Goal: Task Accomplishment & Management: Manage account settings

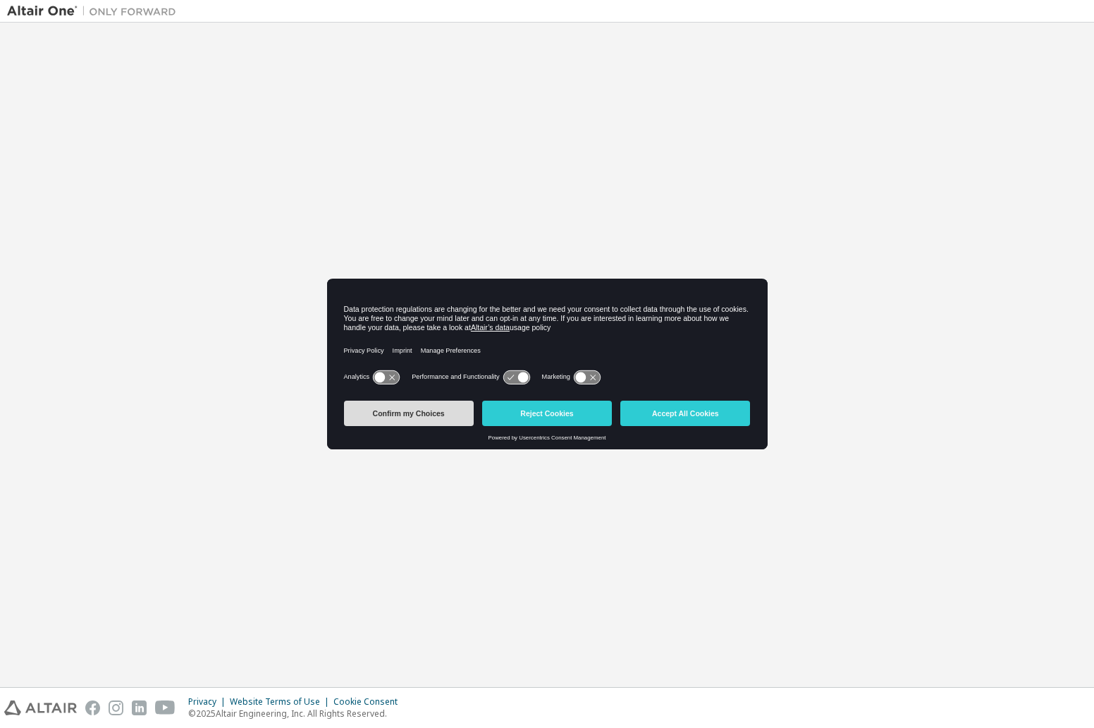
click at [444, 407] on button "Confirm my Choices" at bounding box center [409, 412] width 130 height 25
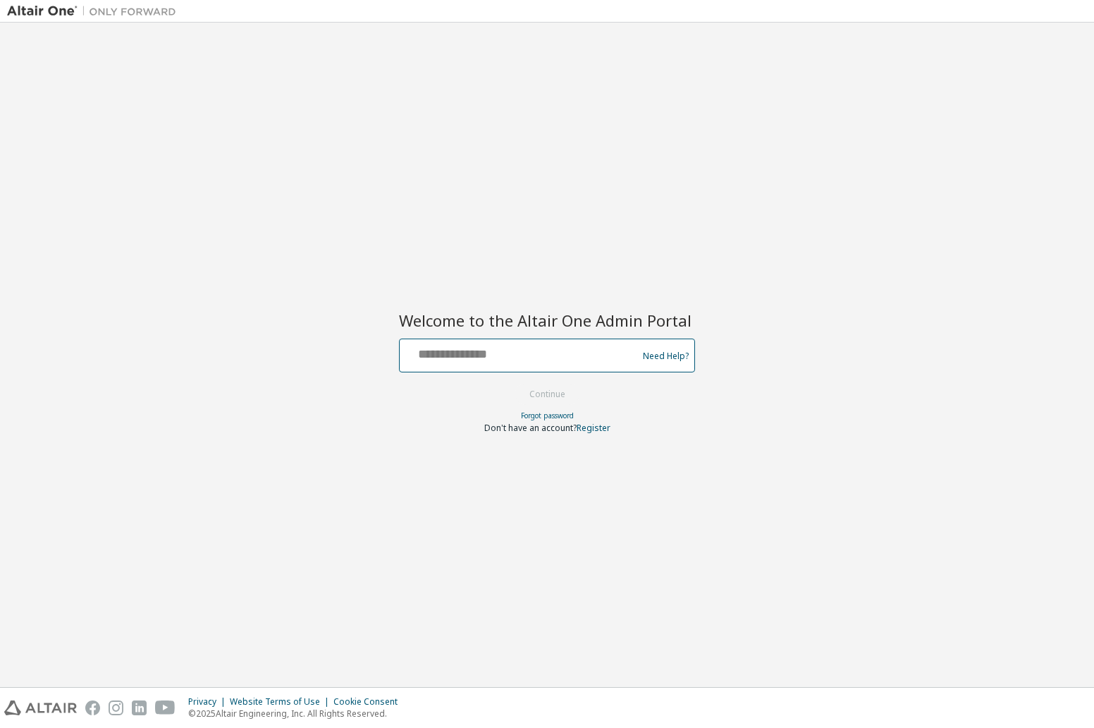
click at [563, 361] on input "text" at bounding box center [520, 352] width 231 height 20
type input "**********"
click at [575, 388] on button "Continue" at bounding box center [548, 394] width 66 height 21
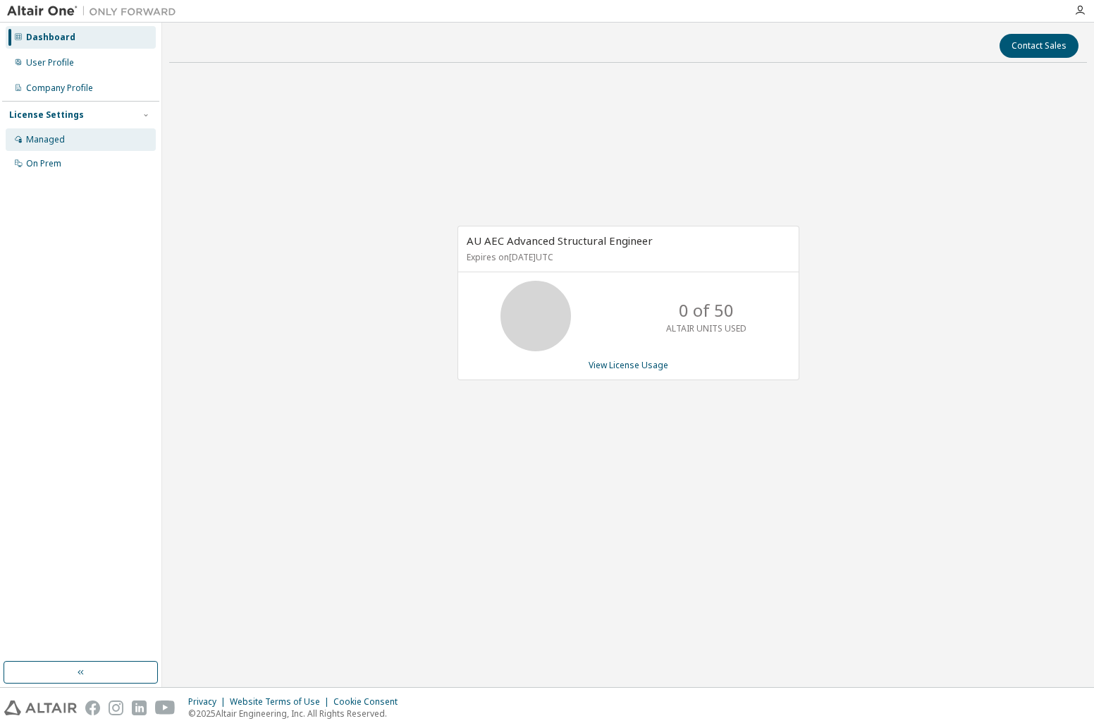
click at [44, 140] on div "Managed" at bounding box center [45, 139] width 39 height 11
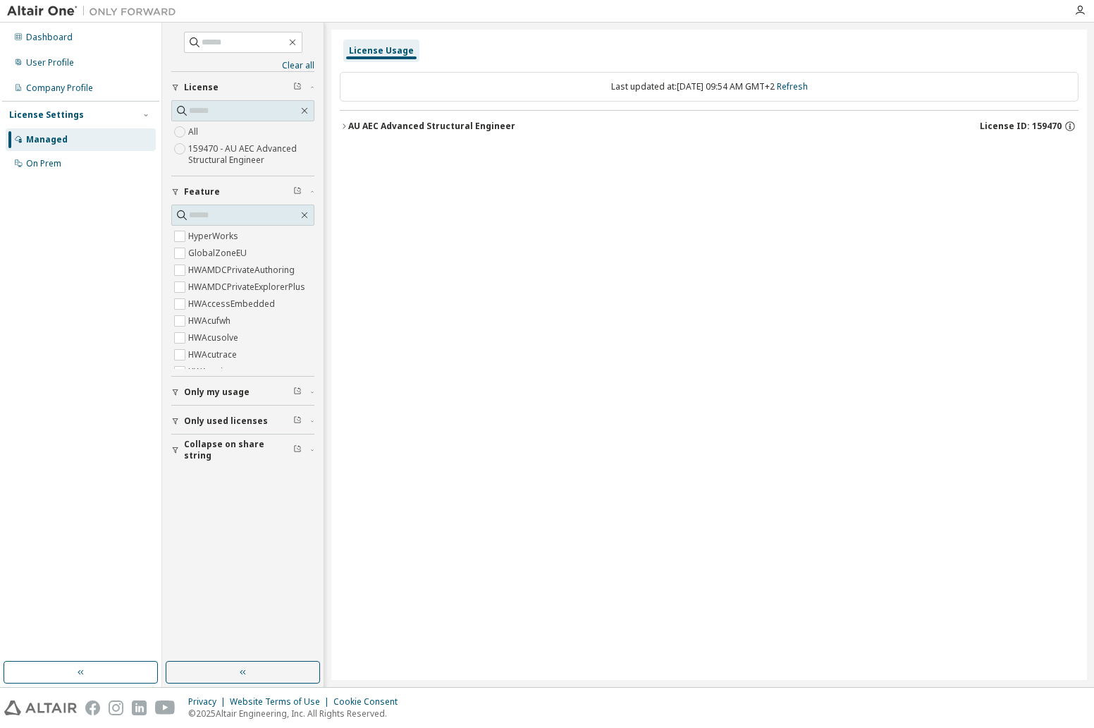
click at [347, 129] on icon "button" at bounding box center [344, 126] width 8 height 8
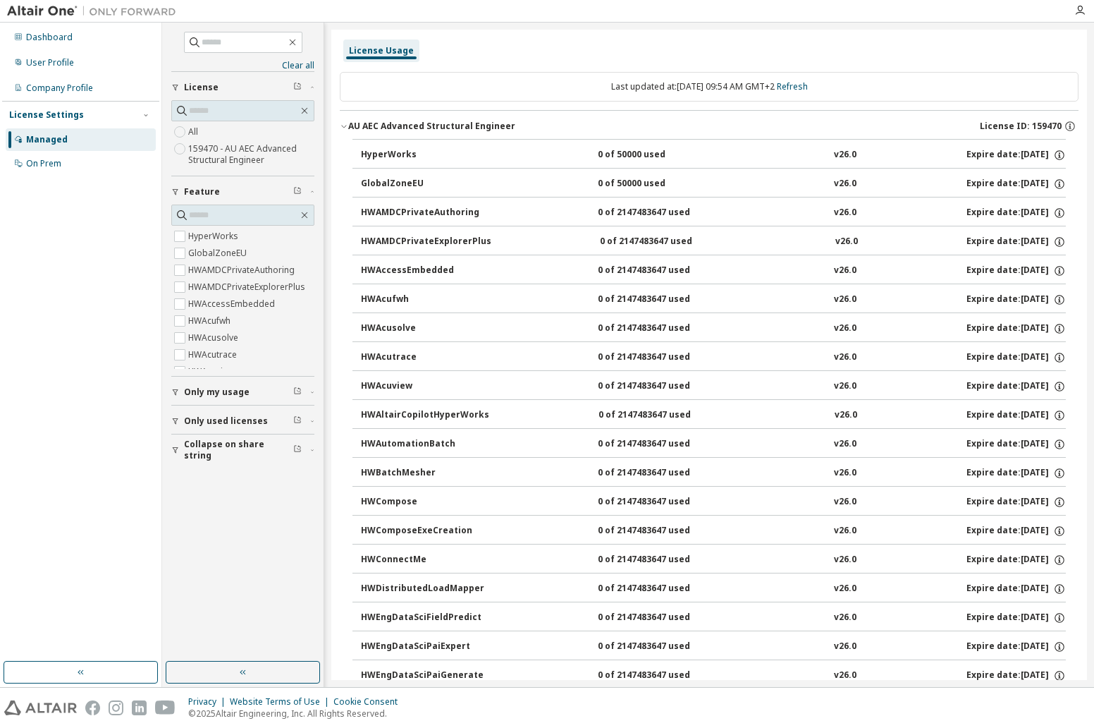
click at [343, 128] on icon "button" at bounding box center [344, 126] width 8 height 8
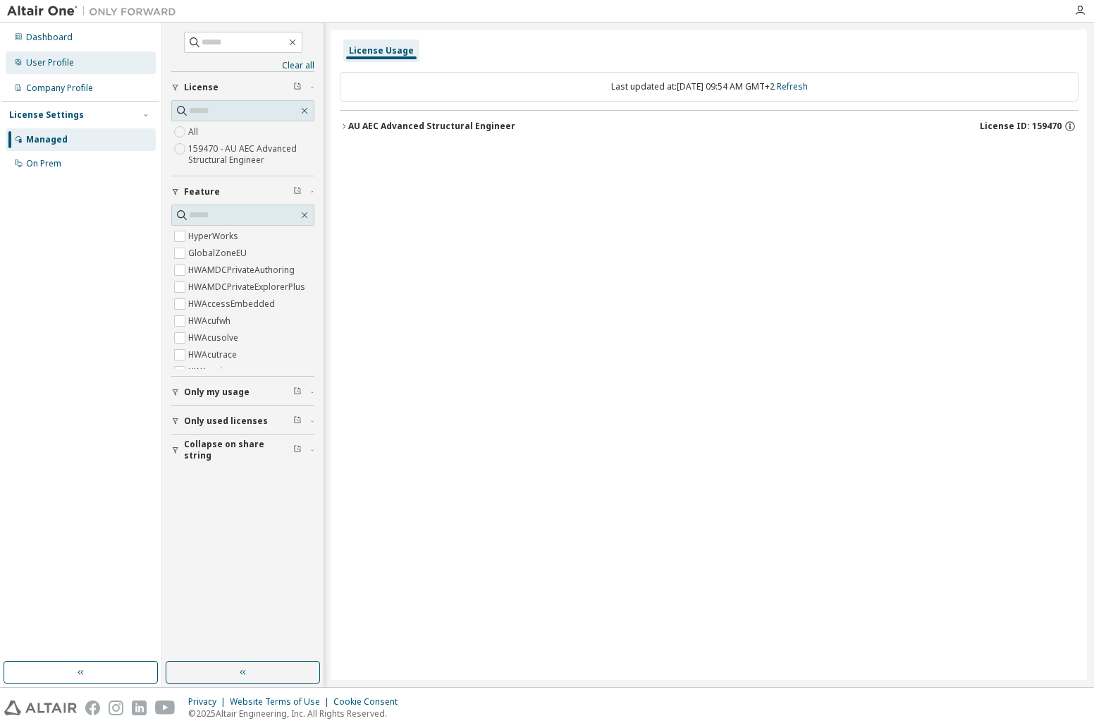
click at [57, 63] on div "User Profile" at bounding box center [50, 62] width 48 height 11
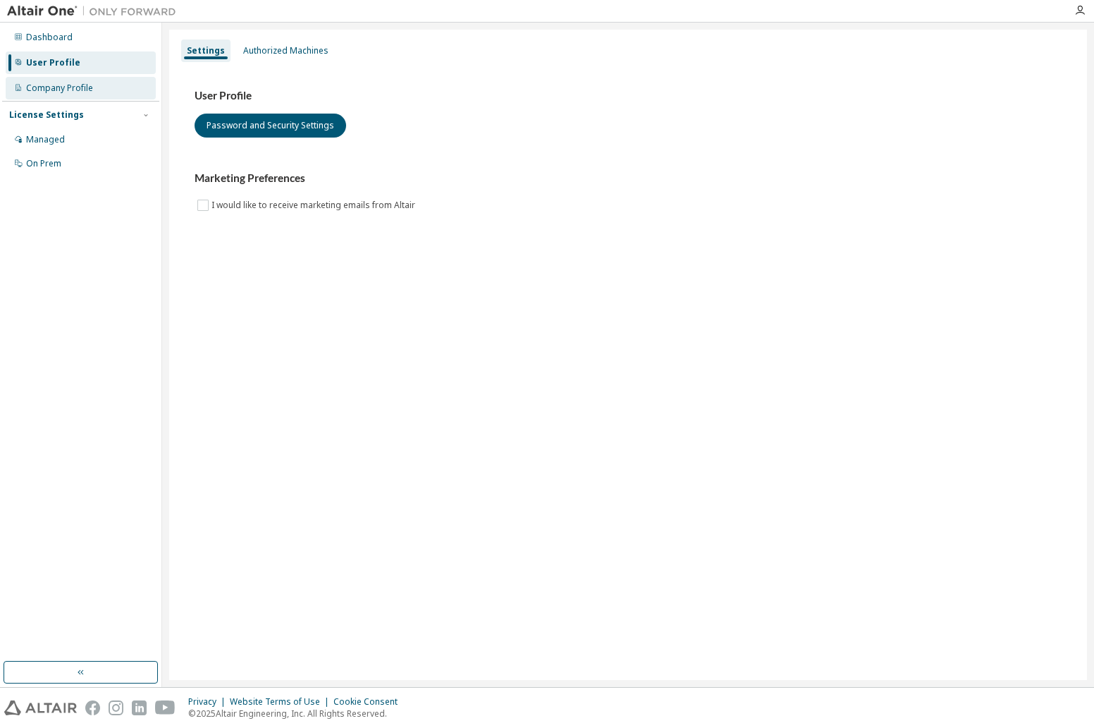
click at [68, 86] on div "Company Profile" at bounding box center [59, 87] width 67 height 11
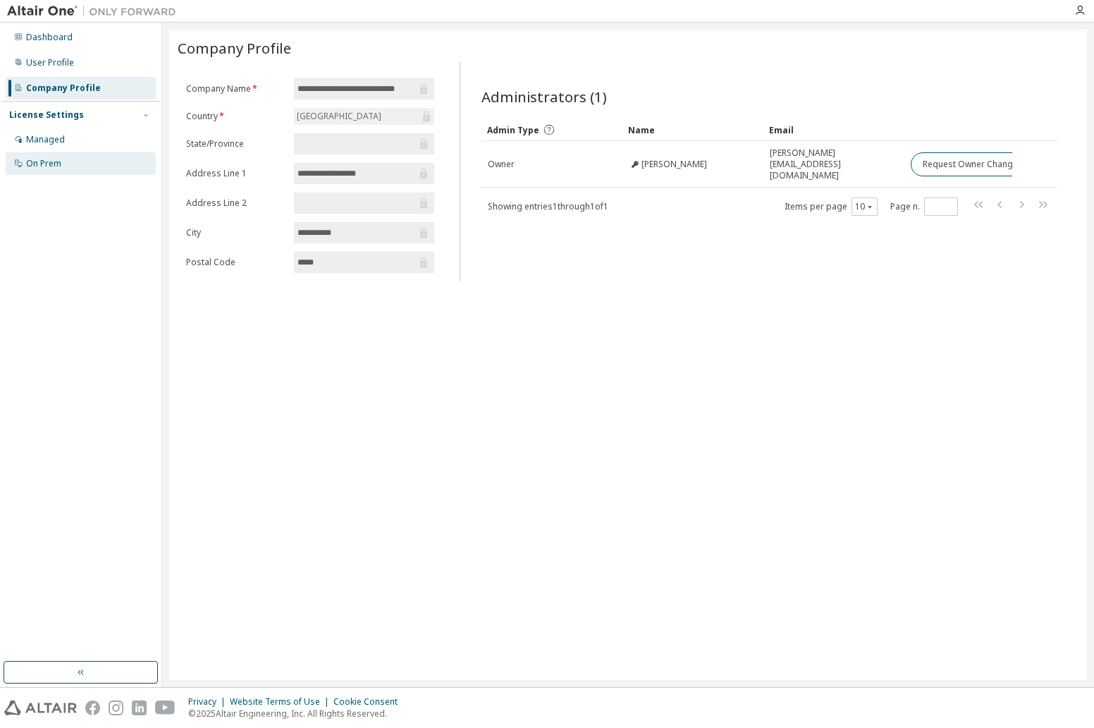
click at [48, 159] on div "On Prem" at bounding box center [43, 163] width 35 height 11
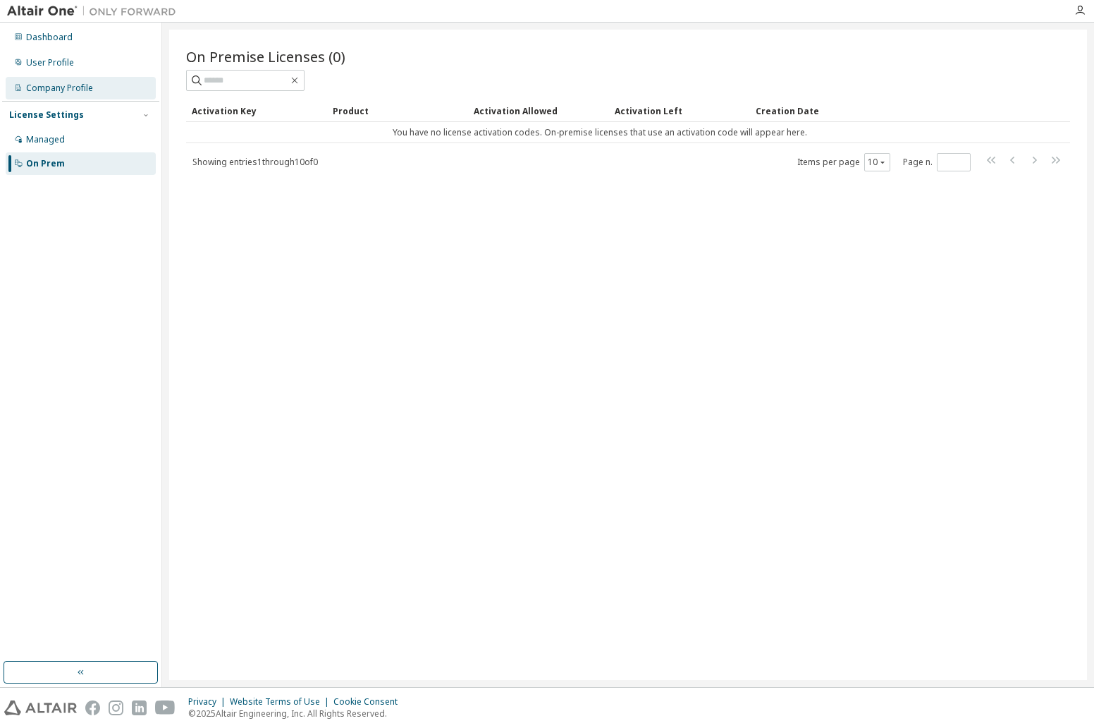
click at [61, 89] on div "Company Profile" at bounding box center [59, 87] width 67 height 11
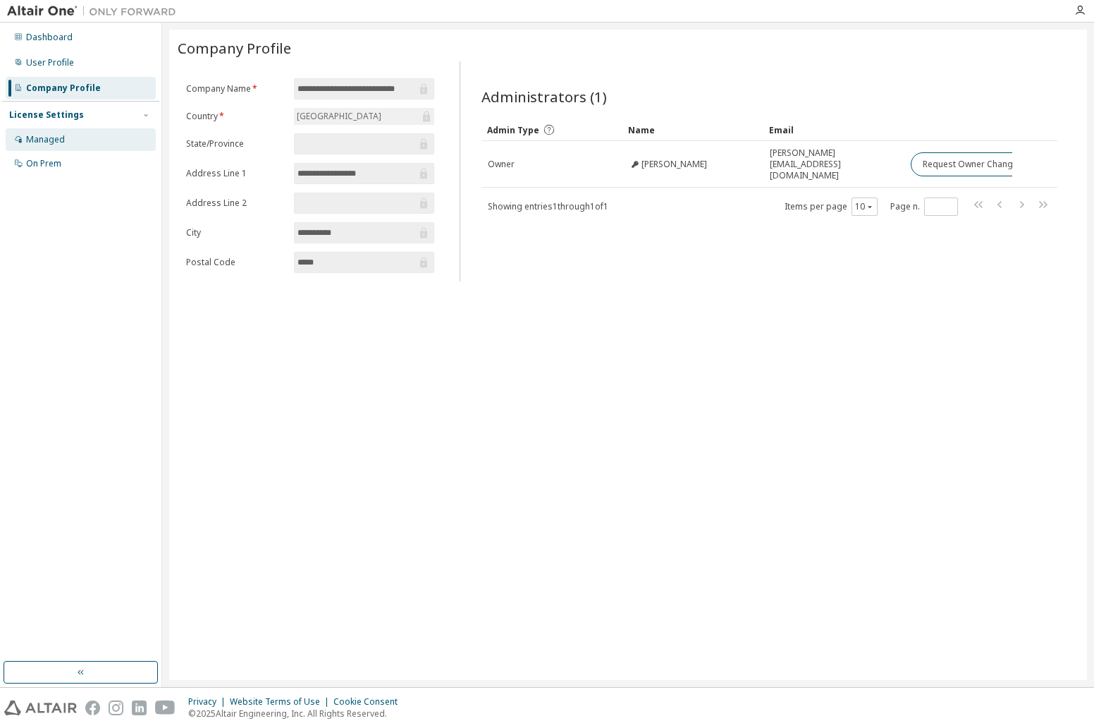
click at [64, 141] on div "Managed" at bounding box center [81, 139] width 150 height 23
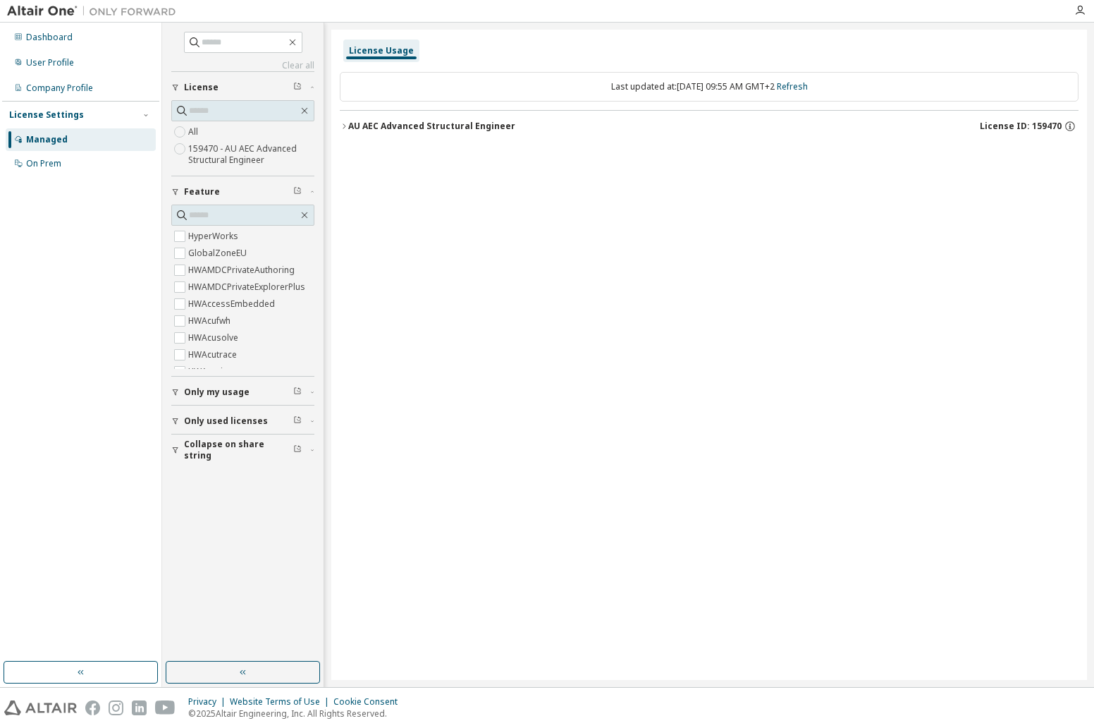
click at [342, 126] on icon "button" at bounding box center [344, 126] width 8 height 8
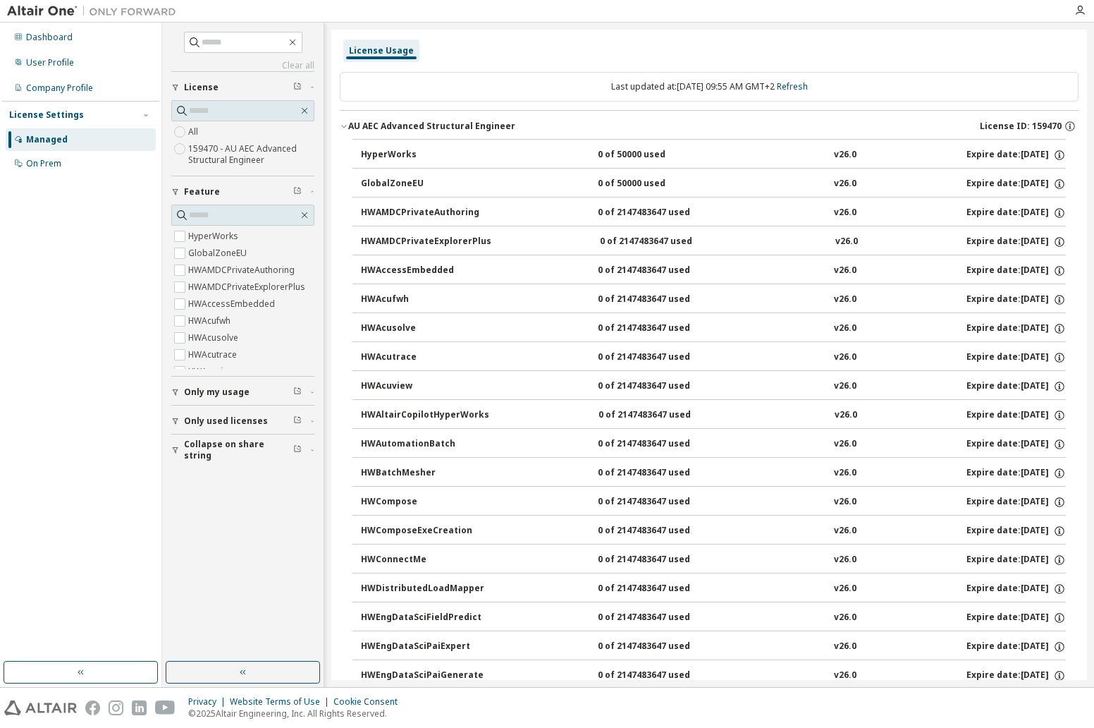
click at [348, 128] on div "AU AEC Advanced Structural Engineer" at bounding box center [431, 126] width 167 height 11
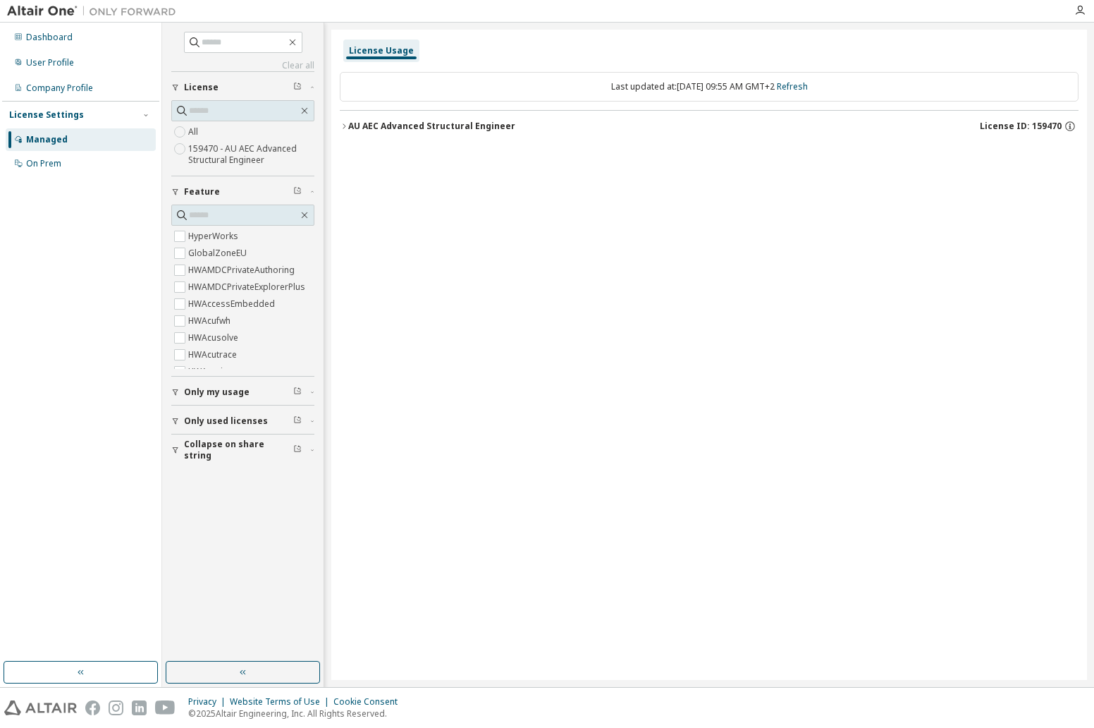
click at [348, 128] on button "AU AEC Advanced Structural Engineer License ID: 159470" at bounding box center [709, 126] width 739 height 31
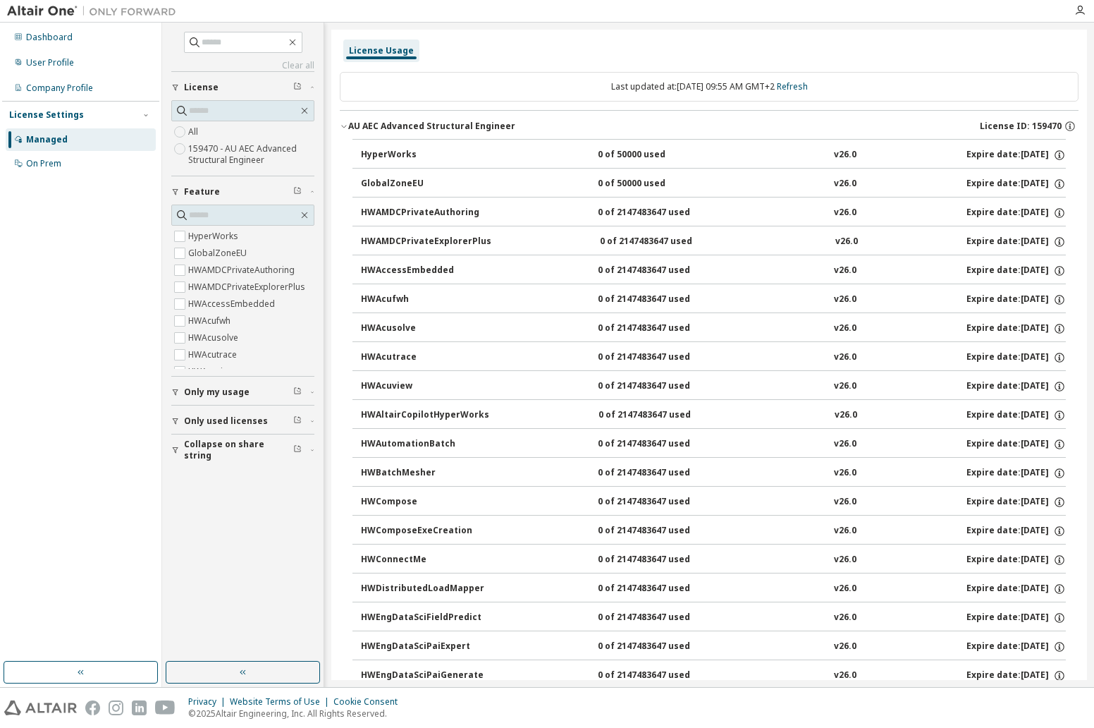
click at [214, 396] on span "Only my usage" at bounding box center [217, 391] width 66 height 11
click at [238, 462] on span "Only used licenses" at bounding box center [226, 461] width 84 height 11
click at [271, 536] on span "Collapse on share string" at bounding box center [238, 531] width 109 height 23
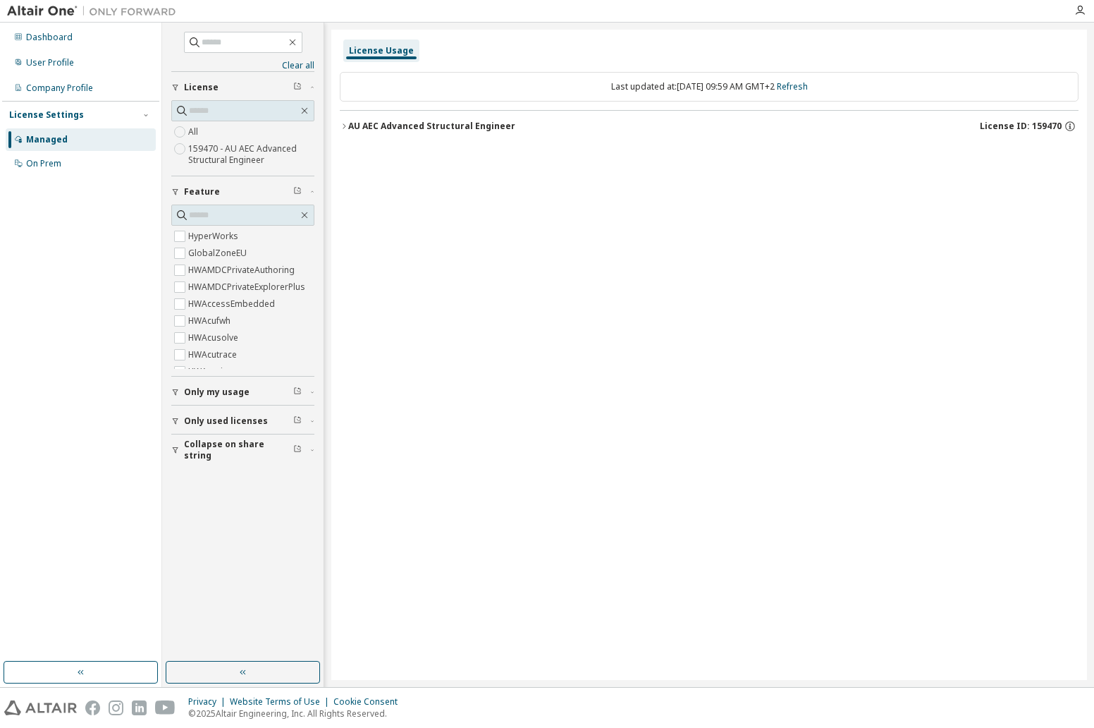
click at [345, 125] on icon "button" at bounding box center [344, 126] width 8 height 8
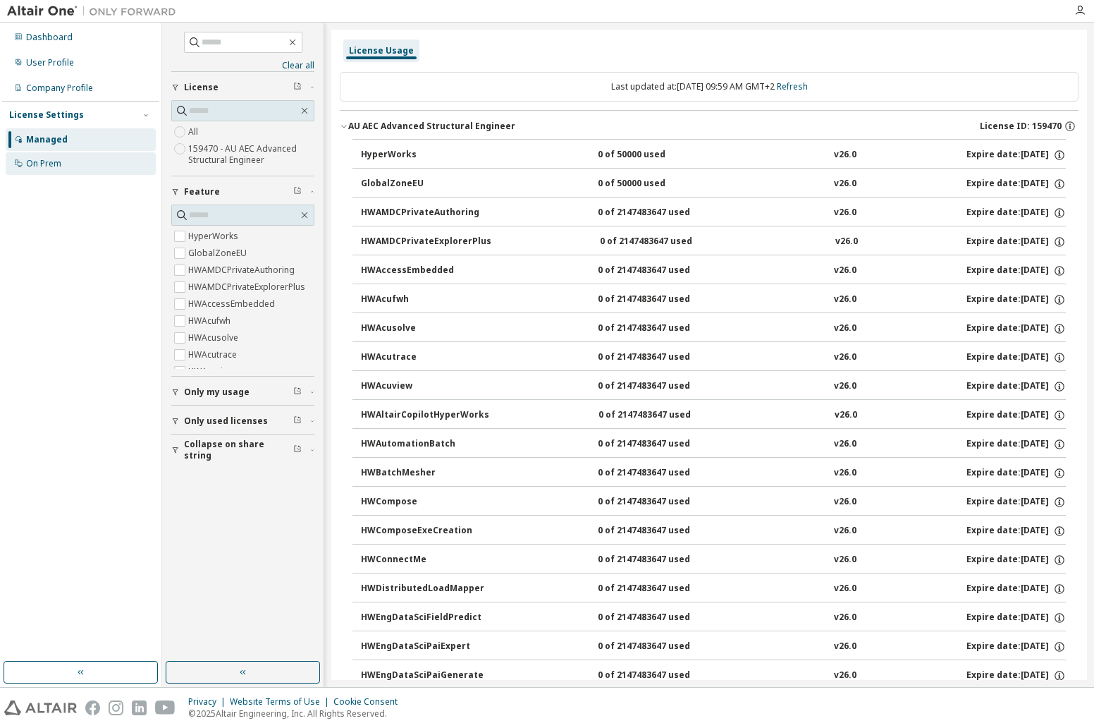
click at [51, 164] on div "On Prem" at bounding box center [43, 163] width 35 height 11
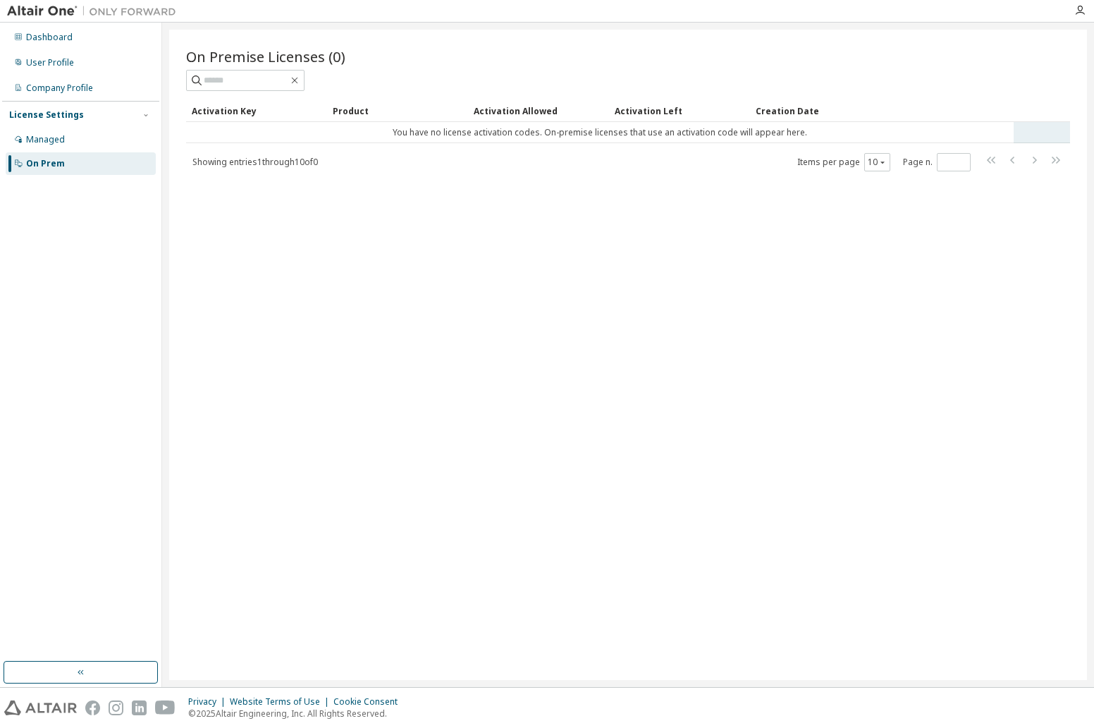
drag, startPoint x: 365, startPoint y: 129, endPoint x: 308, endPoint y: 132, distance: 57.2
click at [308, 132] on td "You have no license activation codes. On-premise licenses that use an activatio…" at bounding box center [600, 132] width 828 height 21
click at [27, 116] on div "License Settings" at bounding box center [46, 114] width 75 height 11
click at [75, 115] on div "License Settings" at bounding box center [46, 114] width 75 height 11
click at [51, 145] on div "Managed" at bounding box center [81, 139] width 150 height 23
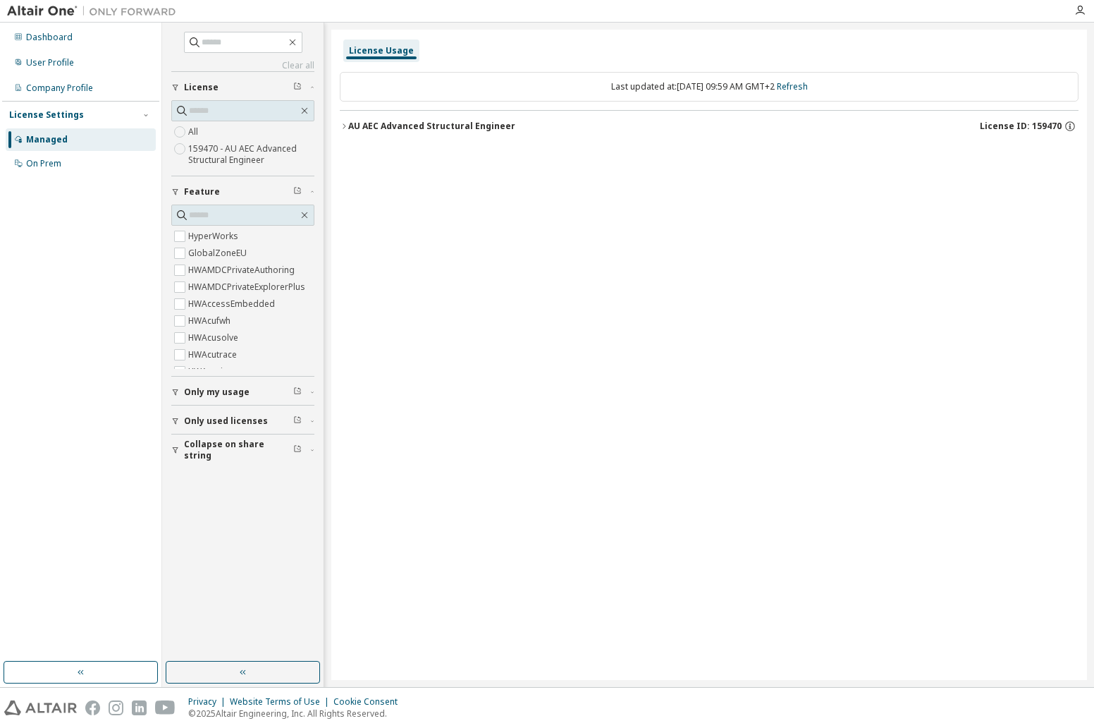
click at [197, 421] on span "Only used licenses" at bounding box center [226, 420] width 84 height 11
click at [230, 421] on span "Only used licenses" at bounding box center [226, 420] width 84 height 11
click at [343, 125] on icon "button" at bounding box center [344, 126] width 8 height 8
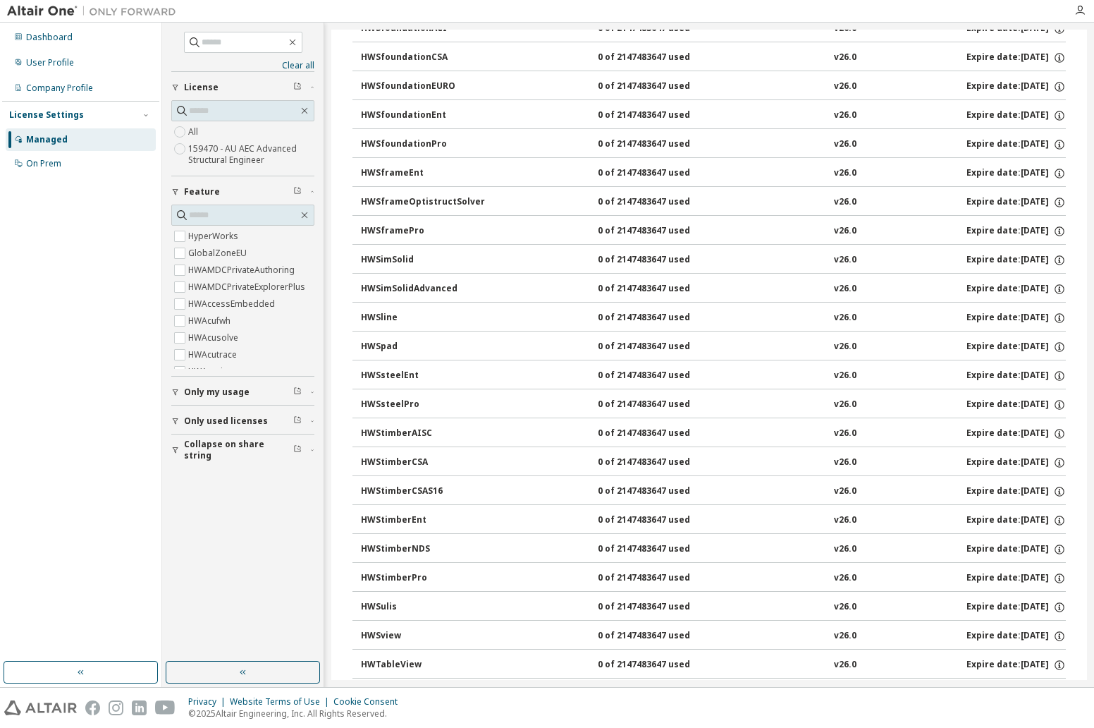
scroll to position [2693, 0]
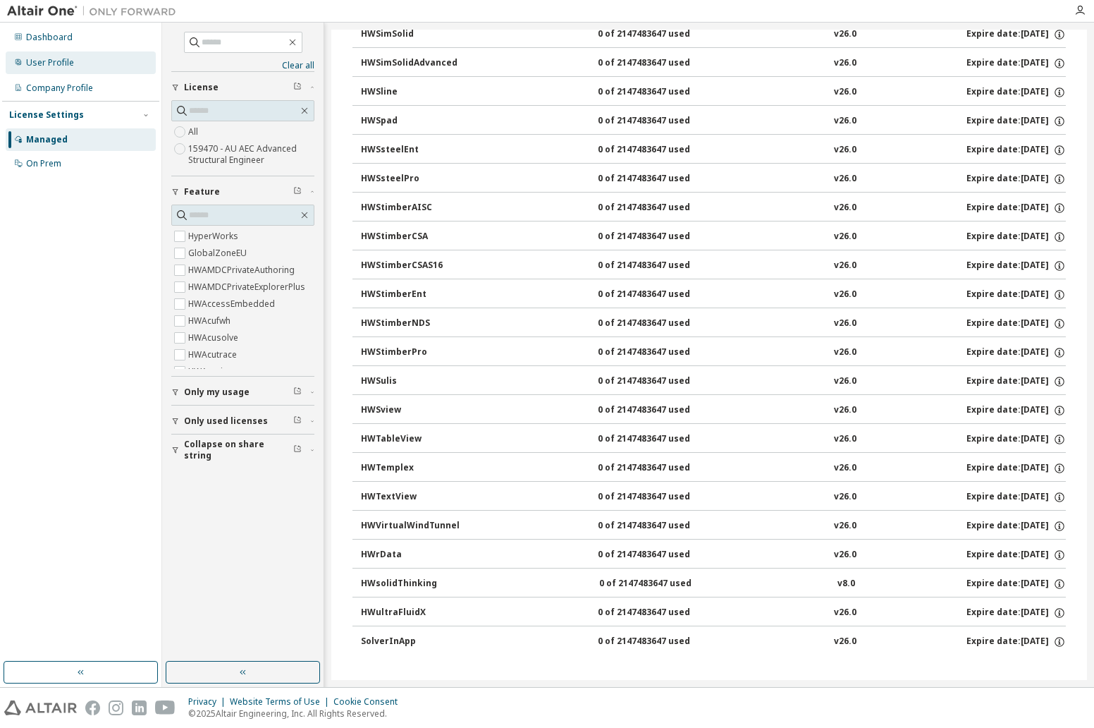
drag, startPoint x: 56, startPoint y: 60, endPoint x: 63, endPoint y: 66, distance: 9.5
click at [55, 60] on div "User Profile" at bounding box center [50, 62] width 48 height 11
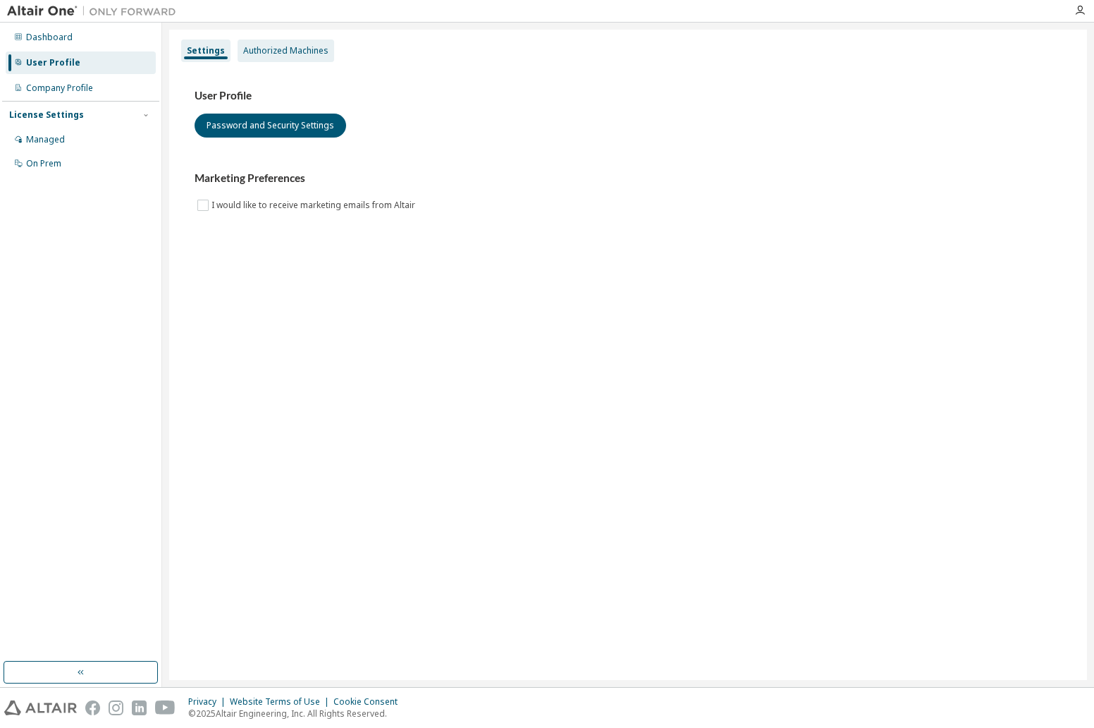
click at [273, 52] on div "Authorized Machines" at bounding box center [285, 50] width 85 height 11
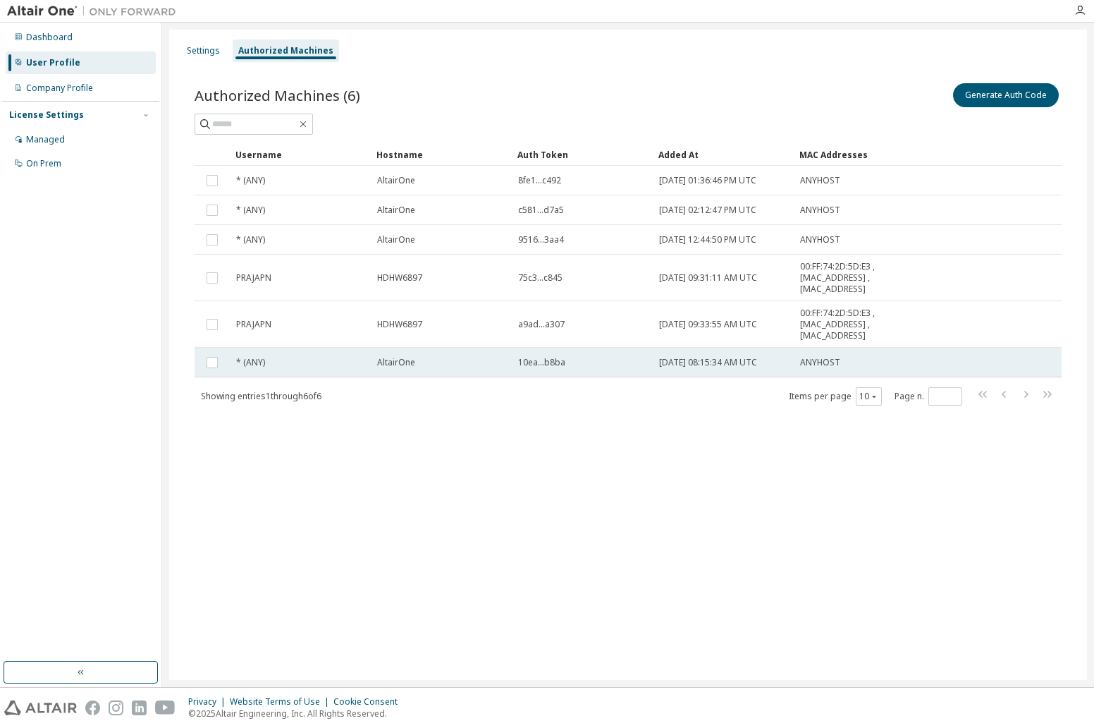
click at [250, 362] on span "* (ANY)" at bounding box center [250, 362] width 29 height 11
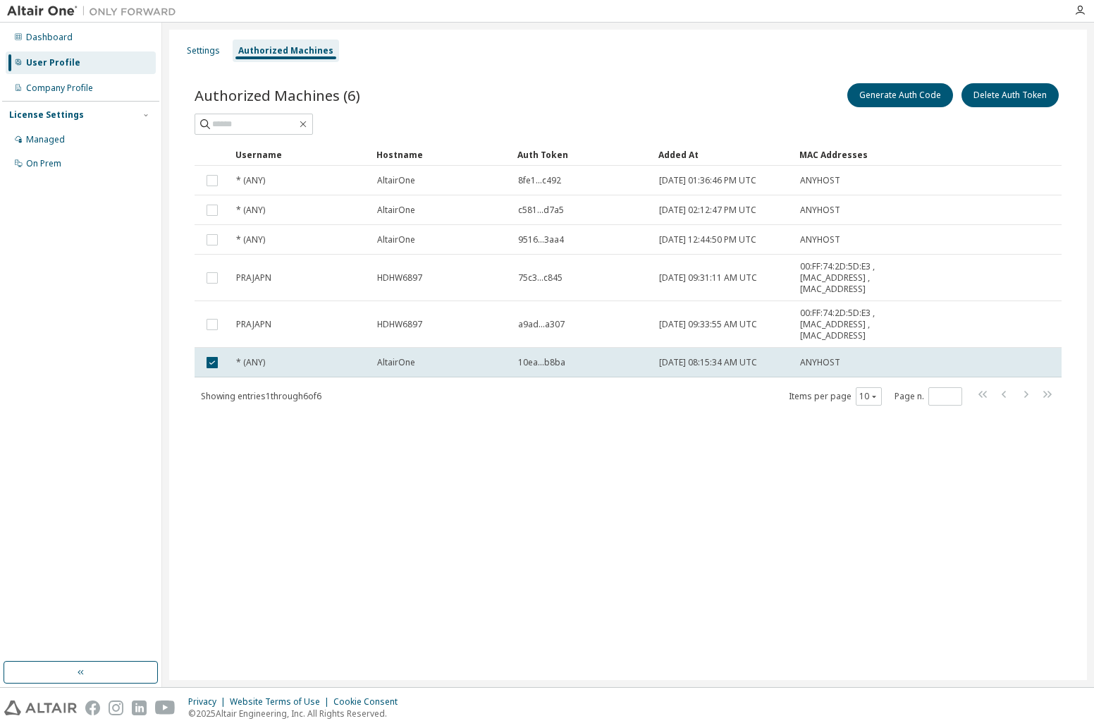
click at [250, 362] on span "* (ANY)" at bounding box center [250, 362] width 29 height 11
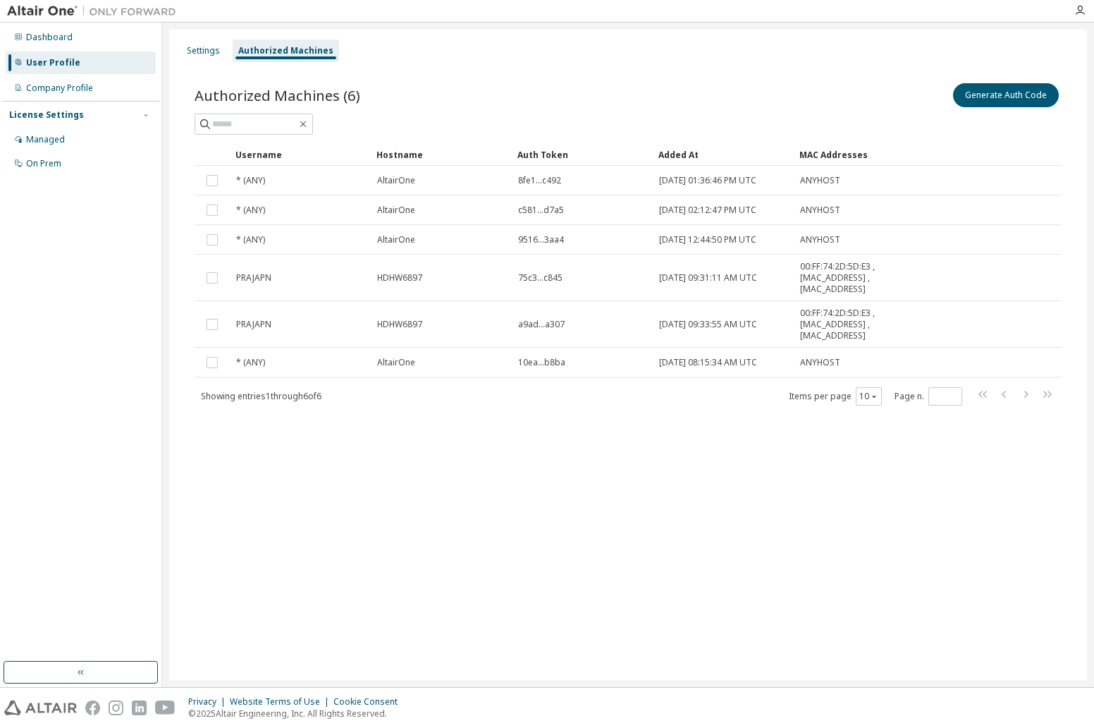
click at [250, 362] on span "* (ANY)" at bounding box center [250, 362] width 29 height 11
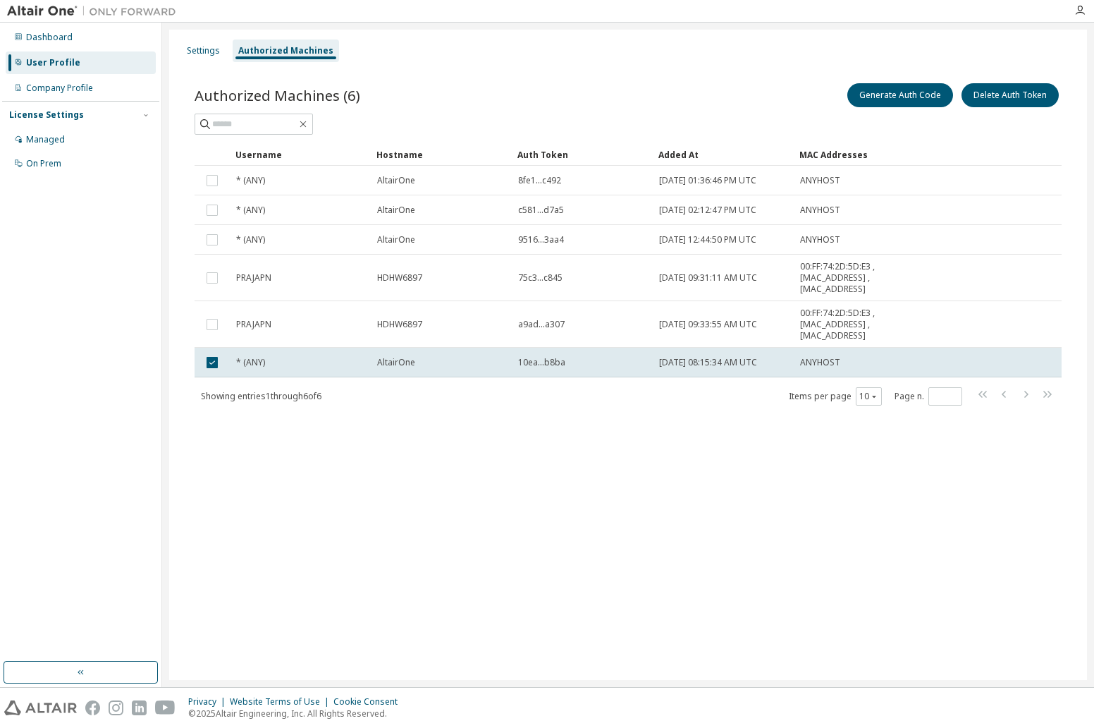
click at [250, 362] on span "* (ANY)" at bounding box center [250, 362] width 29 height 11
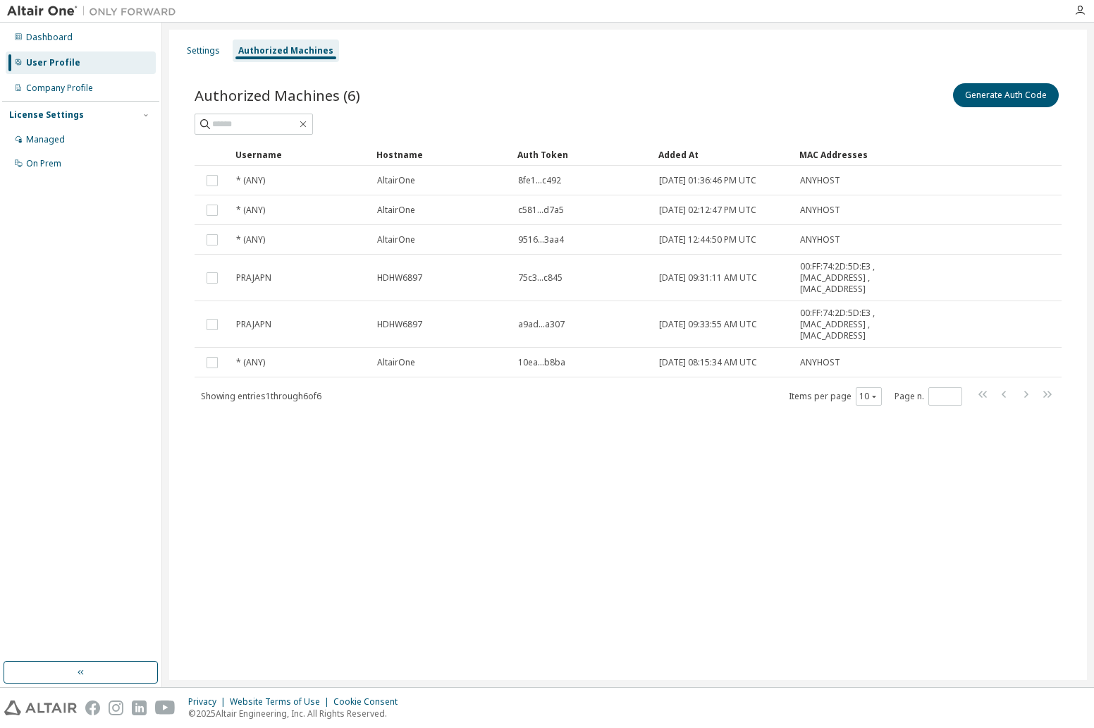
click at [250, 362] on span "* (ANY)" at bounding box center [250, 362] width 29 height 11
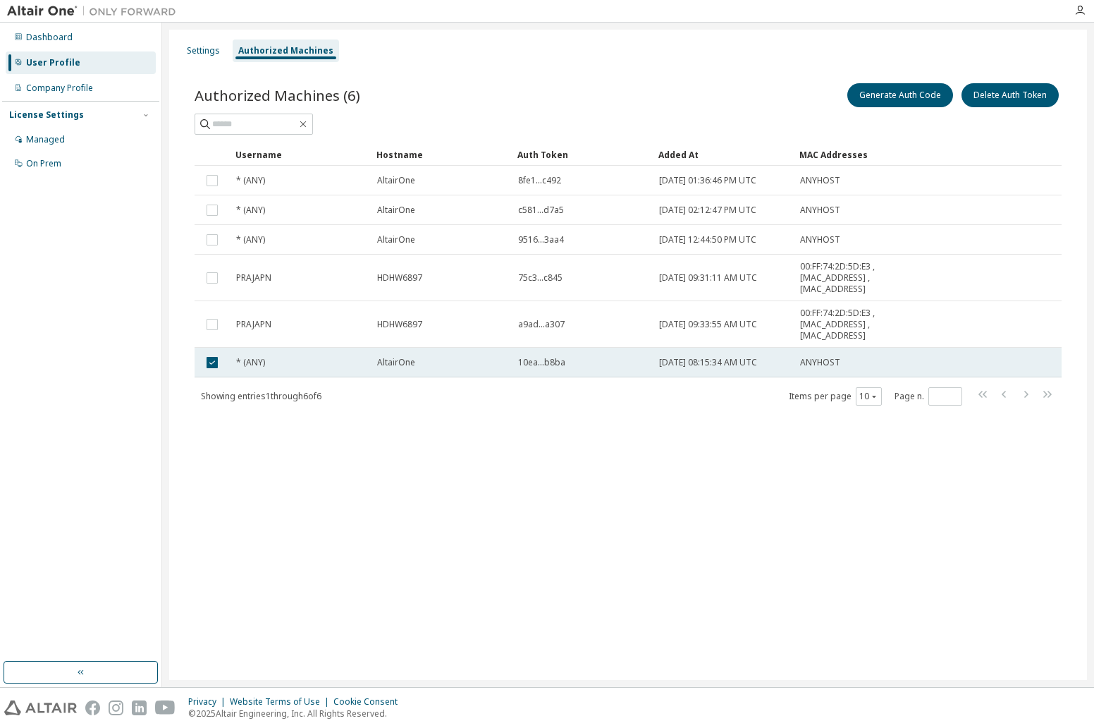
drag, startPoint x: 664, startPoint y: 369, endPoint x: 649, endPoint y: 370, distance: 15.6
click at [649, 370] on td "10ea...b8ba" at bounding box center [582, 363] width 141 height 30
click at [603, 363] on div "10ea...b8ba" at bounding box center [582, 362] width 128 height 11
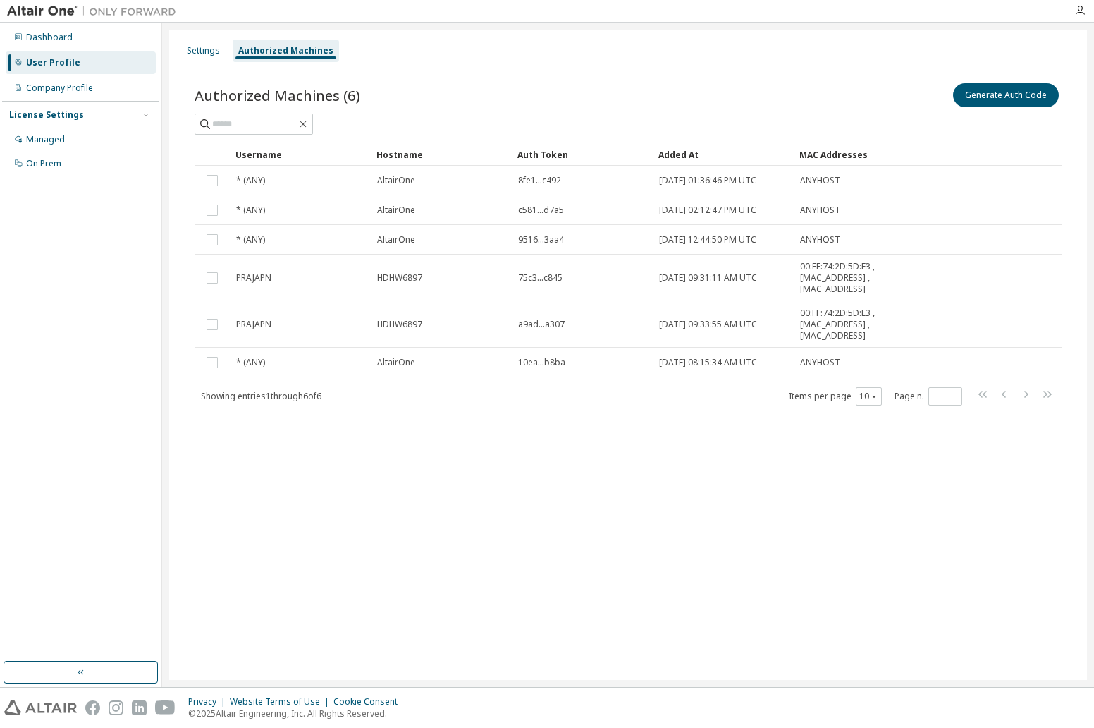
click at [603, 363] on div "10ea...b8ba" at bounding box center [582, 362] width 128 height 11
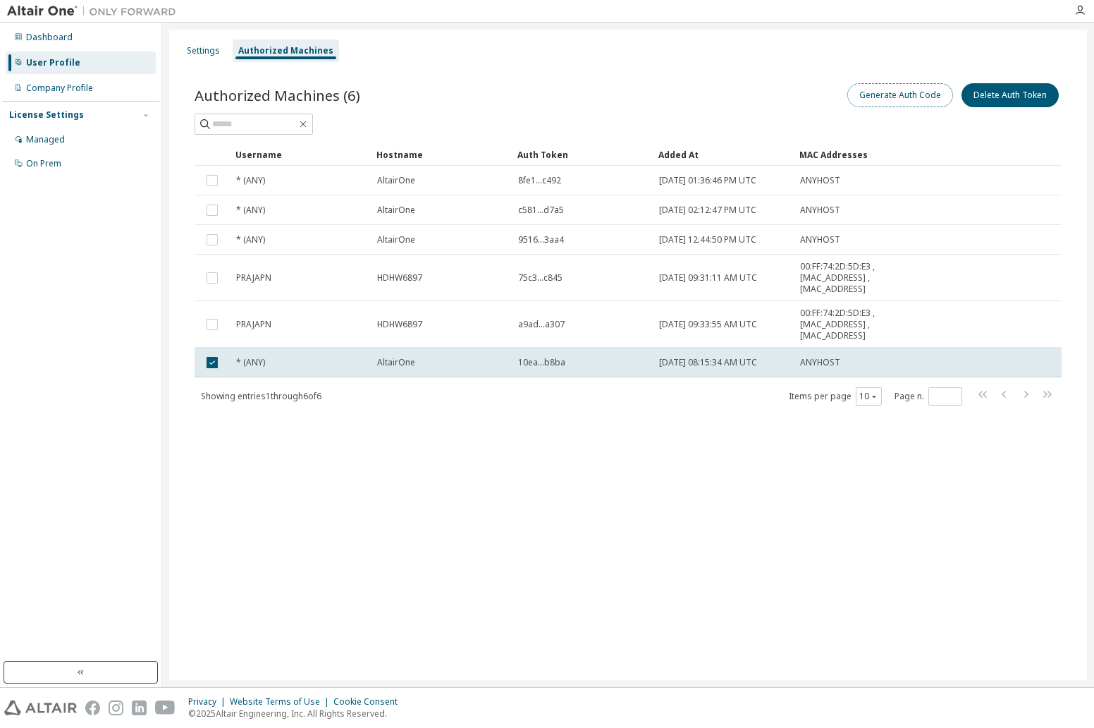
click at [888, 98] on button "Generate Auth Code" at bounding box center [900, 95] width 106 height 24
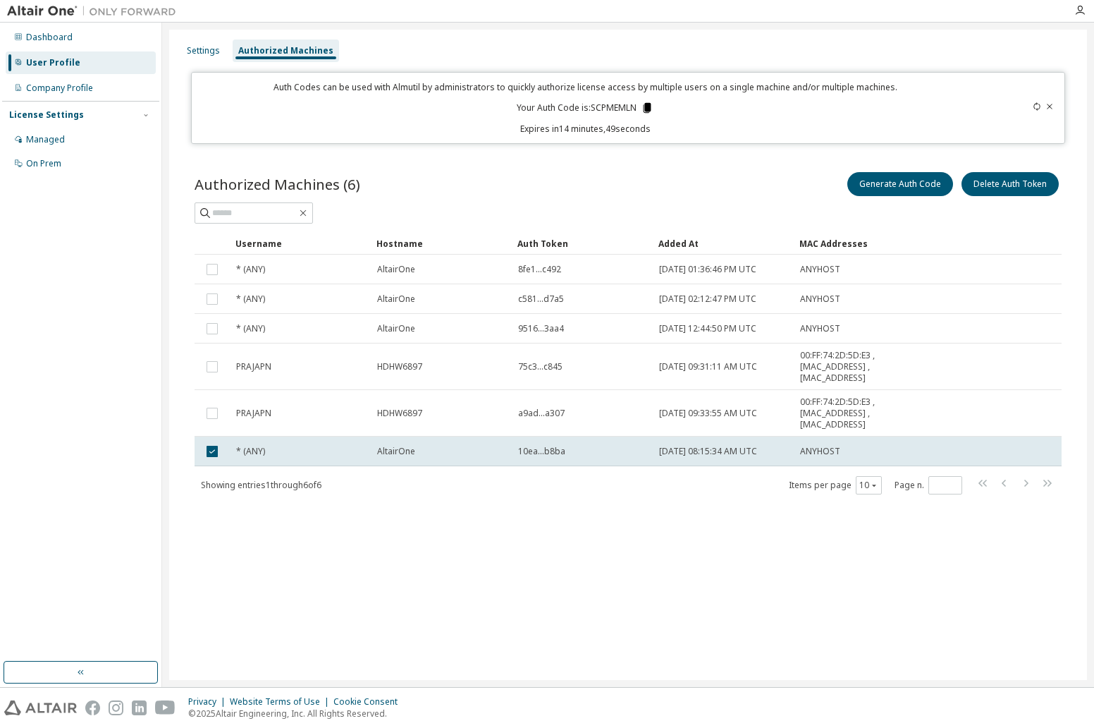
click at [647, 109] on icon at bounding box center [648, 108] width 8 height 10
click at [759, 109] on div "Auth Codes can be used with Almutil by administrators to quickly authorize lice…" at bounding box center [585, 108] width 770 height 54
click at [54, 136] on div "Managed" at bounding box center [45, 139] width 39 height 11
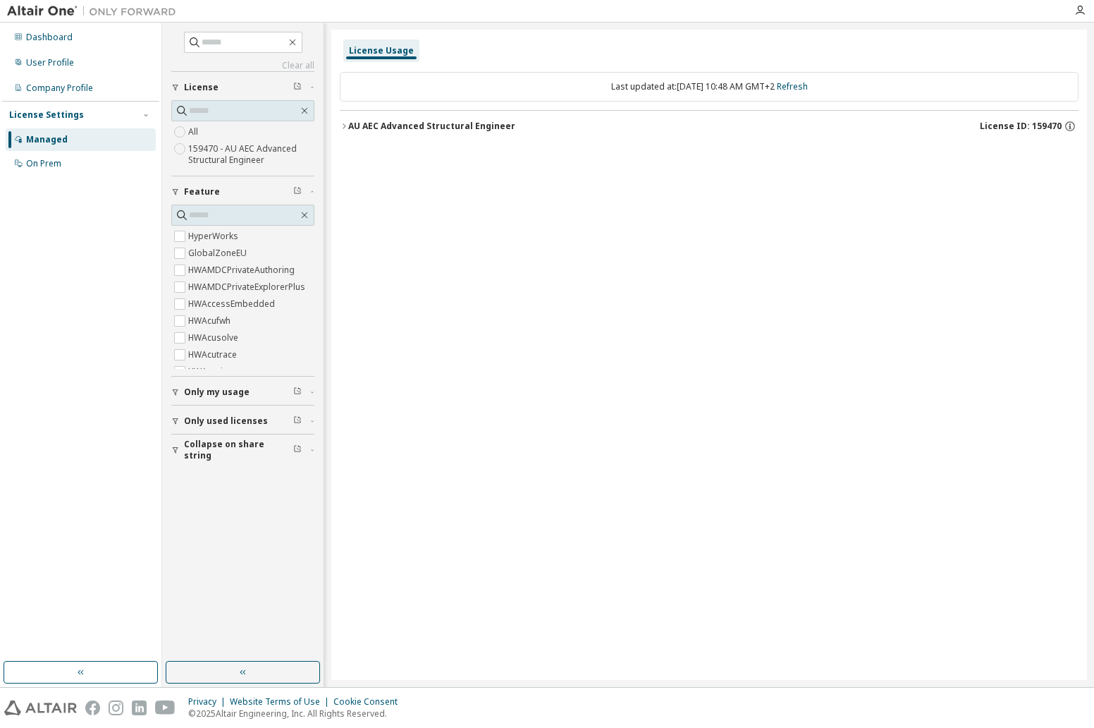
click at [350, 126] on div "AU AEC Advanced Structural Engineer" at bounding box center [431, 126] width 167 height 11
